Goal: Navigation & Orientation: Find specific page/section

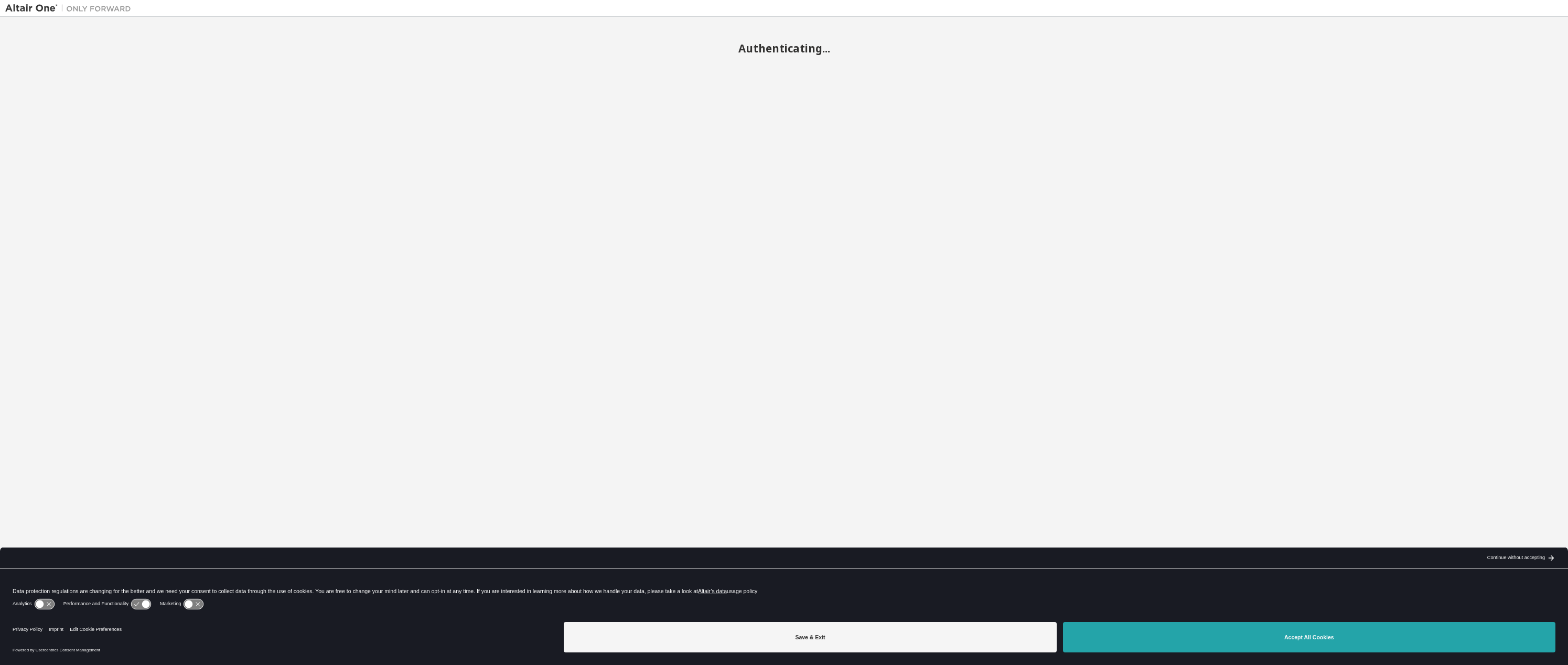
click at [1308, 634] on button "Accept All Cookies" at bounding box center [1309, 637] width 493 height 31
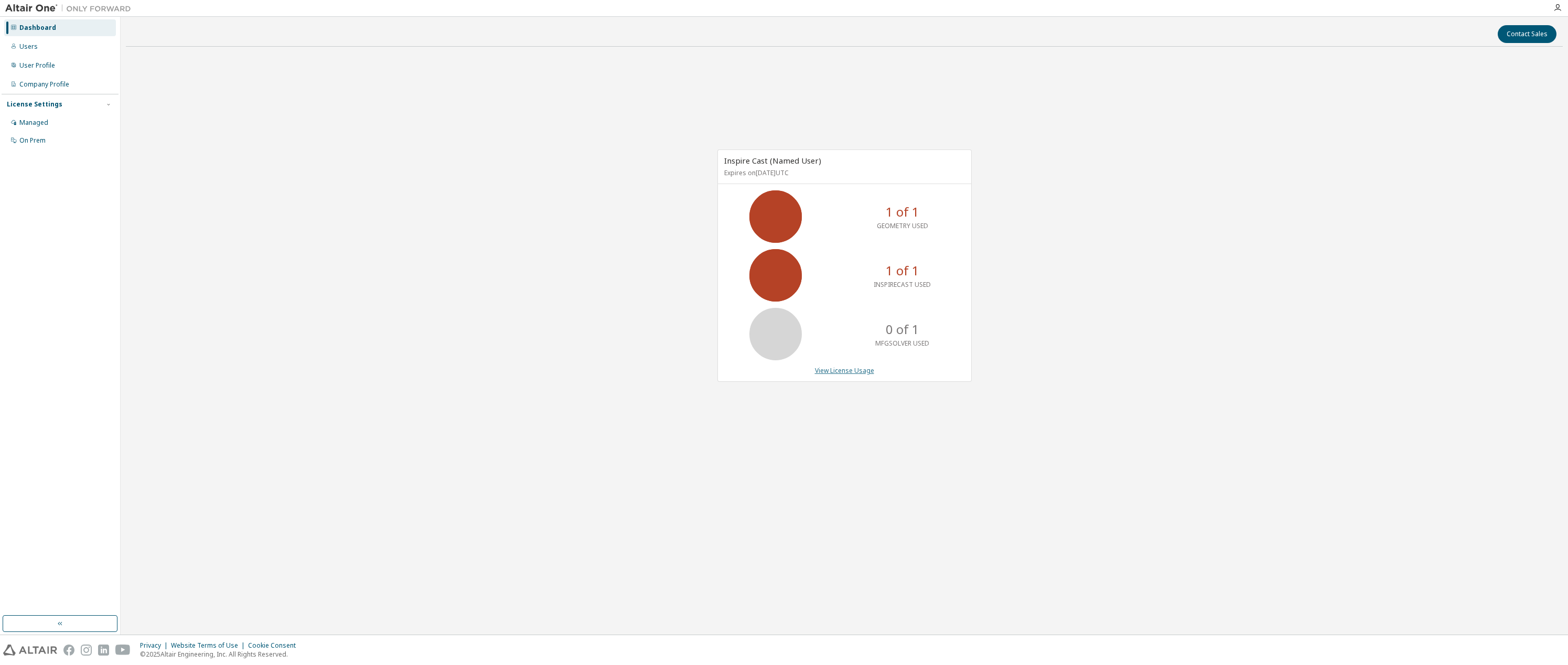
click at [863, 370] on link "View License Usage" at bounding box center [844, 370] width 60 height 9
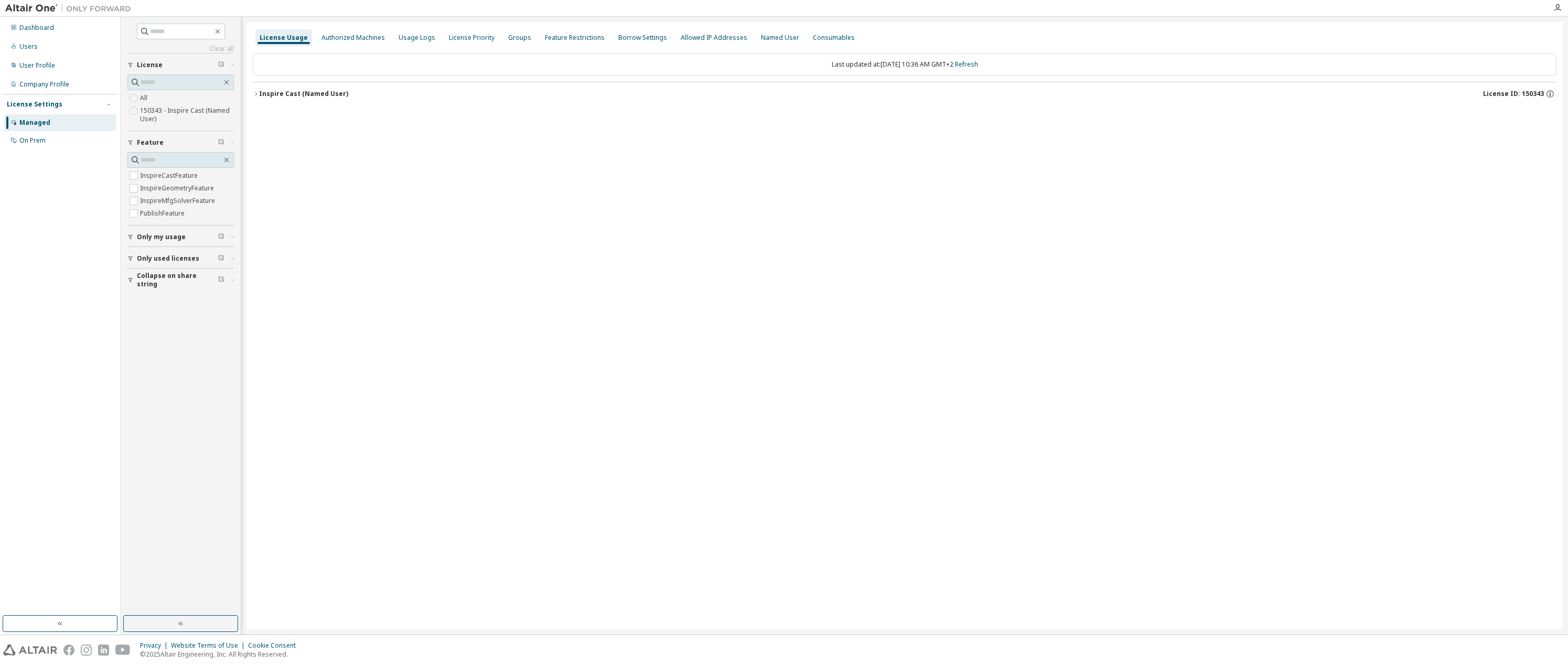
click at [288, 38] on div "License Usage" at bounding box center [284, 38] width 48 height 9
click at [346, 38] on div "Authorized Machines" at bounding box center [353, 38] width 64 height 9
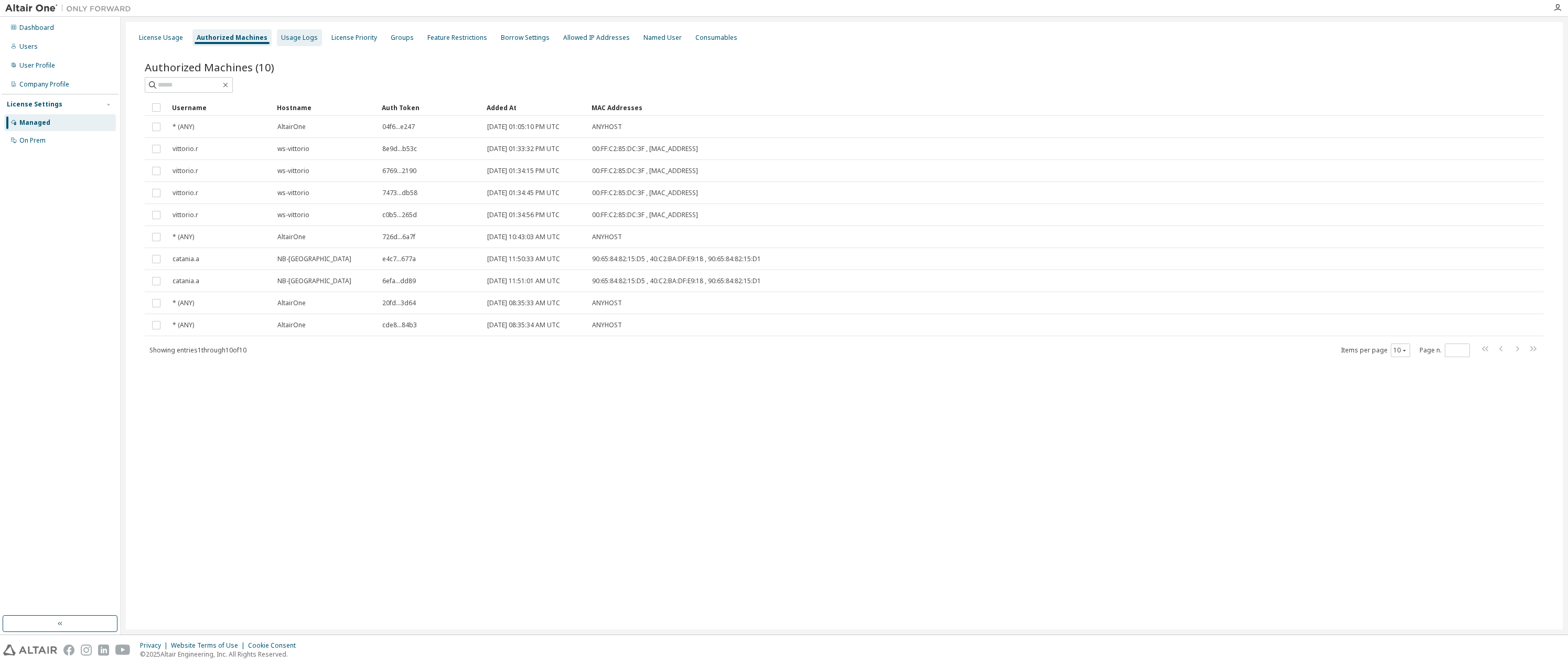
click at [295, 38] on div "Usage Logs" at bounding box center [299, 38] width 37 height 9
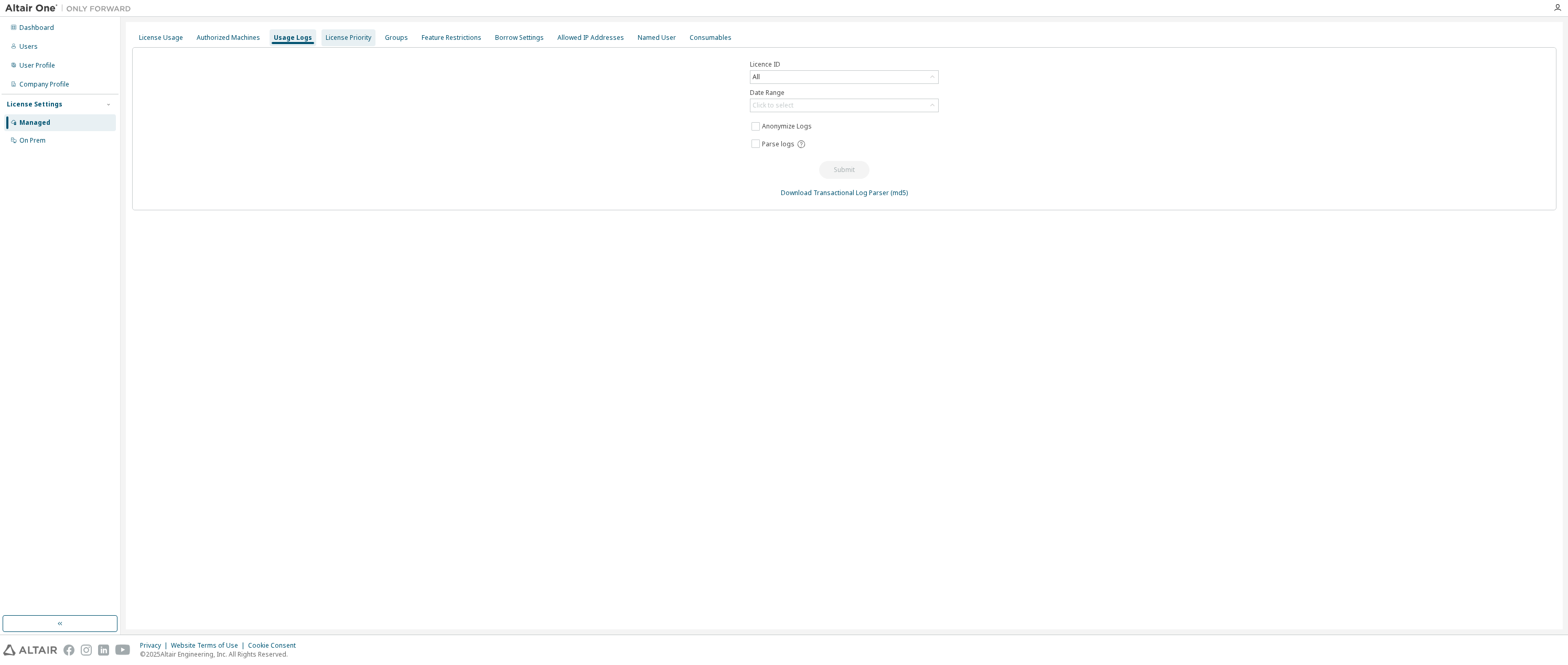
click at [345, 35] on div "License Priority" at bounding box center [348, 38] width 46 height 9
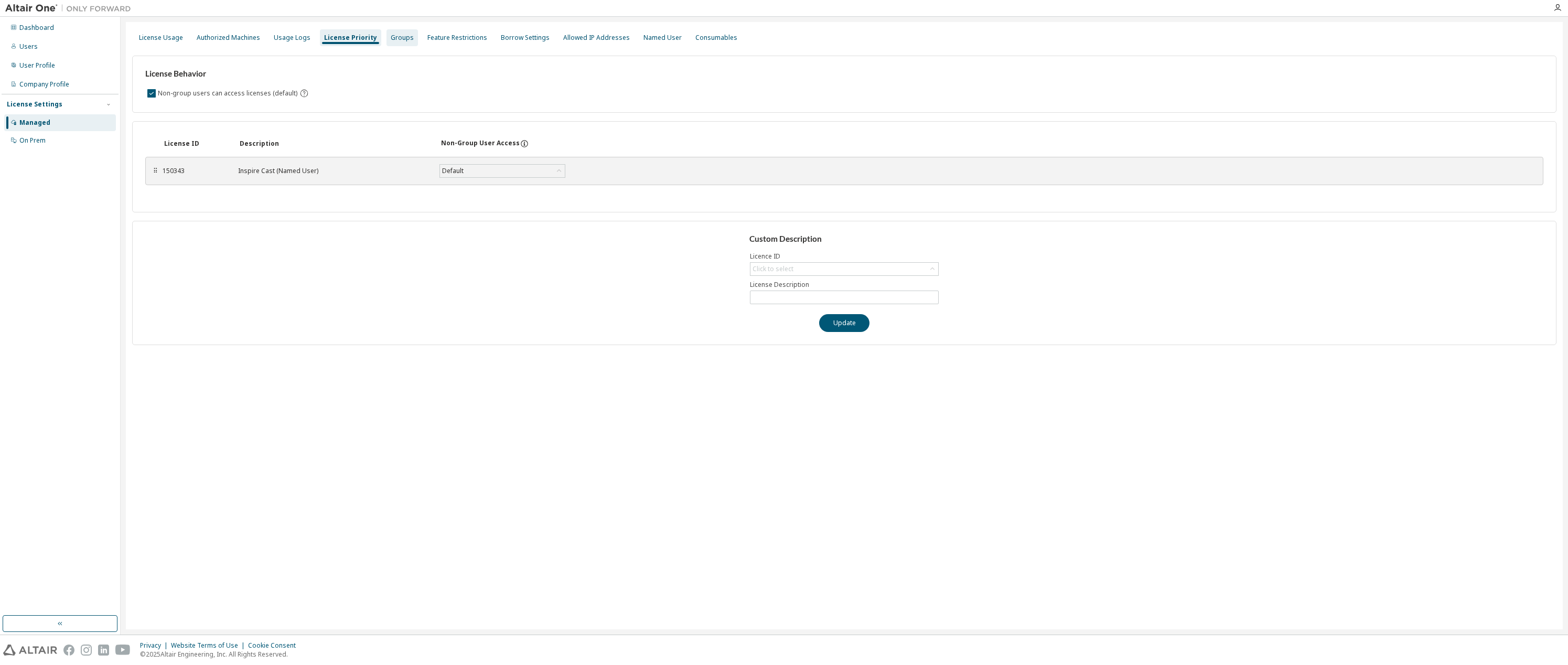
click at [396, 43] on div "Groups" at bounding box center [402, 38] width 32 height 17
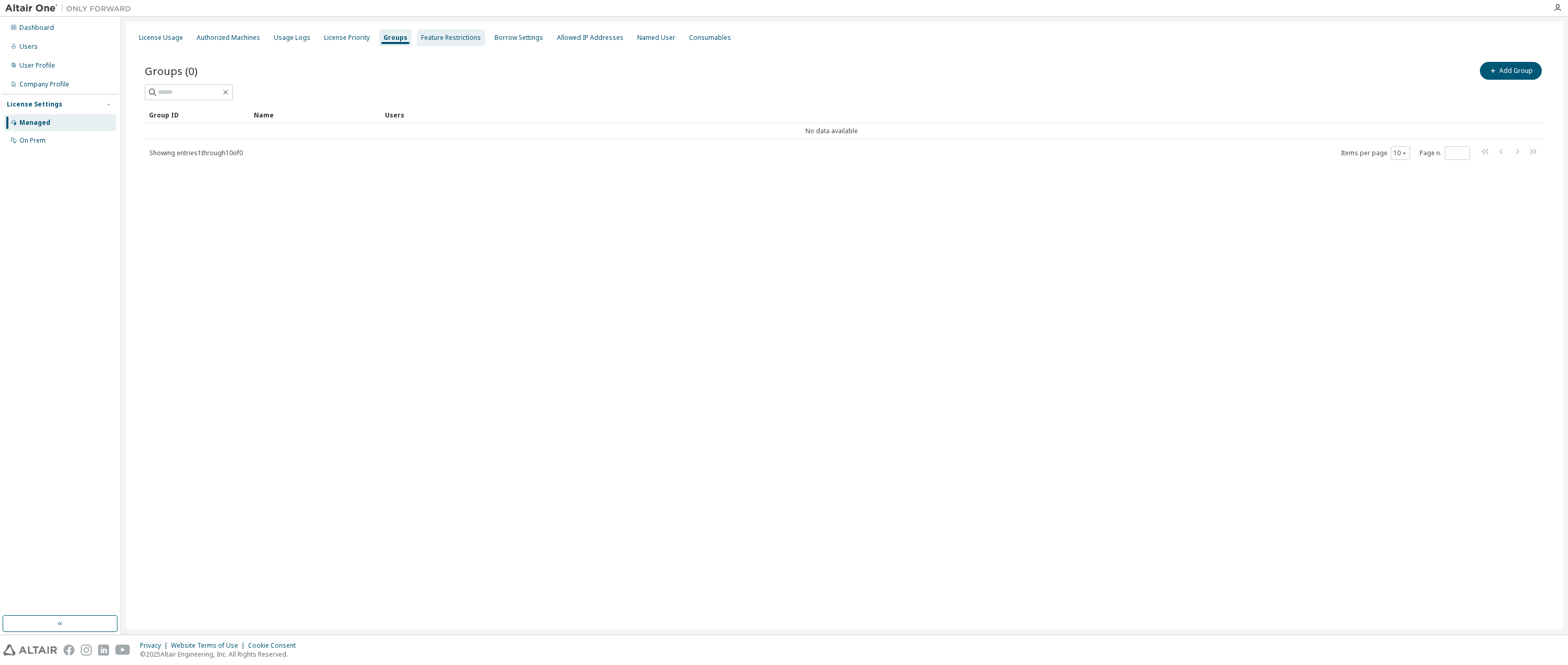
click at [443, 38] on div "Feature Restrictions" at bounding box center [451, 38] width 60 height 9
click at [155, 35] on div "License Usage" at bounding box center [161, 38] width 44 height 9
